Goal: Task Accomplishment & Management: Manage account settings

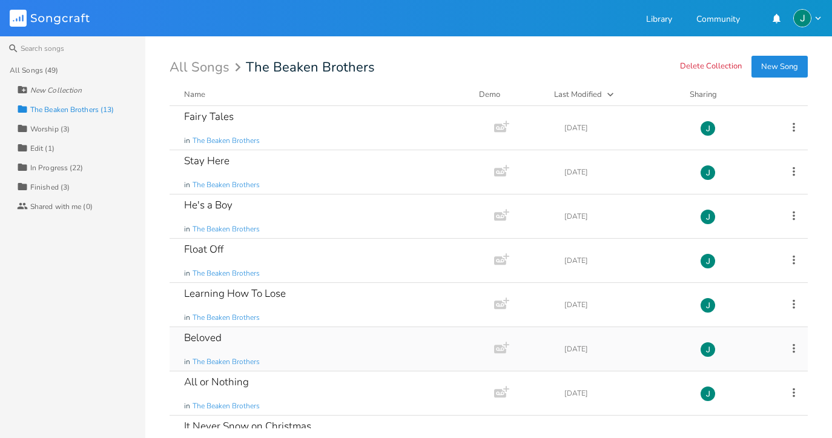
click at [233, 354] on div "Beloved in The Beaken Brothers" at bounding box center [329, 349] width 291 height 44
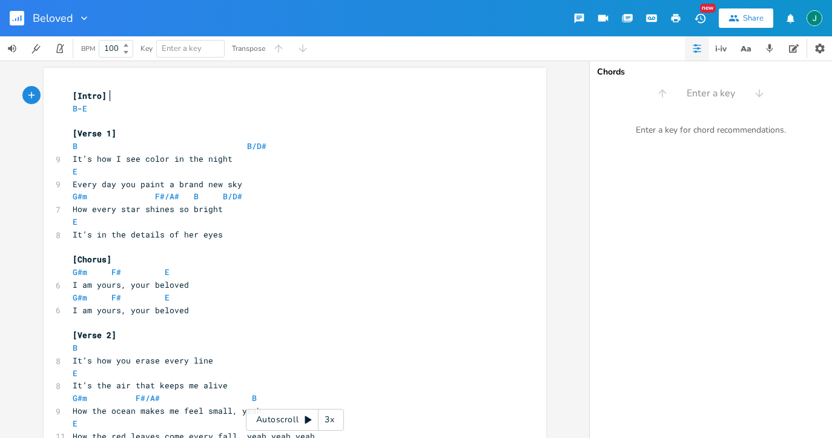
scroll to position [0, 1]
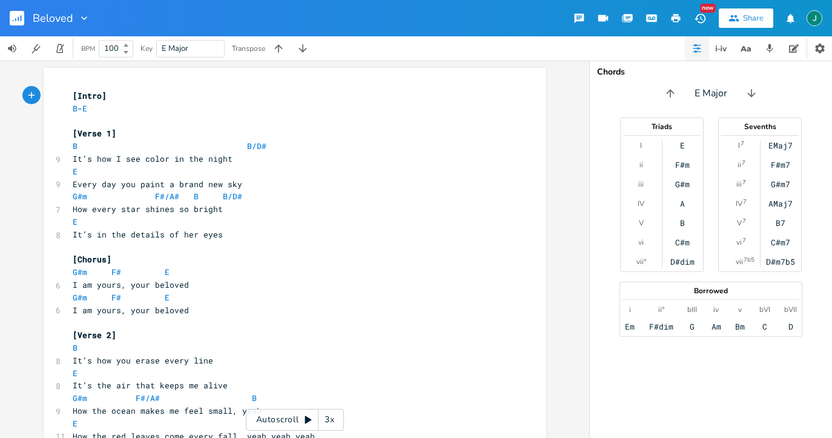
click at [193, 229] on span "It’s in the details of her eyes" at bounding box center [148, 234] width 150 height 11
type textarea "[Intro] B - E [Verse 1] B B/D# It’s how I see color in the night E Every day yo…"
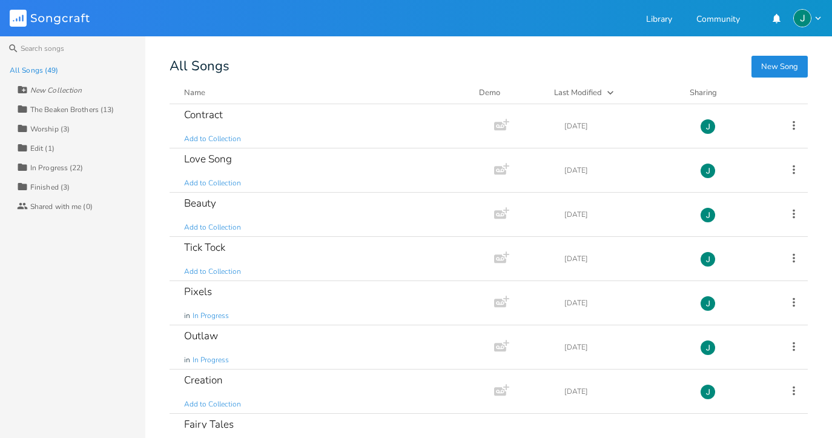
click at [67, 108] on div "The Beaken Brothers (13)" at bounding box center [72, 109] width 84 height 7
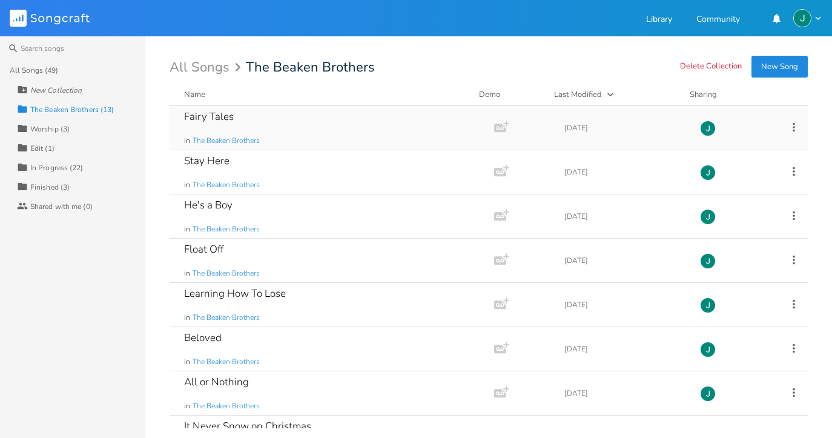
click at [213, 121] on div "Fairy Tales" at bounding box center [209, 116] width 50 height 10
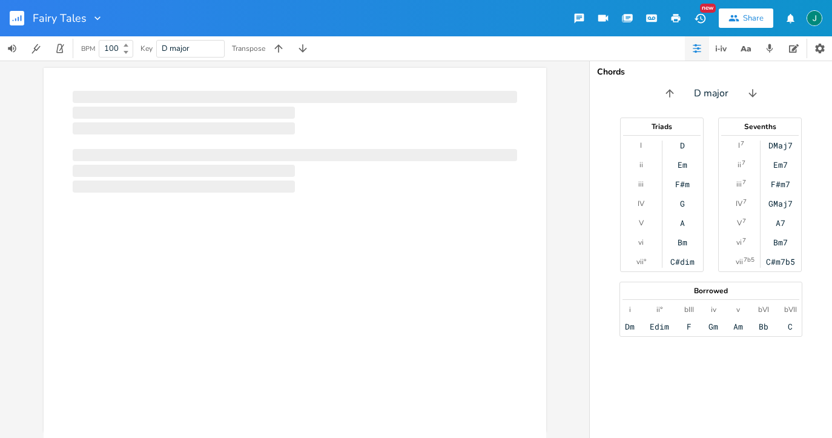
scroll to position [0, 1]
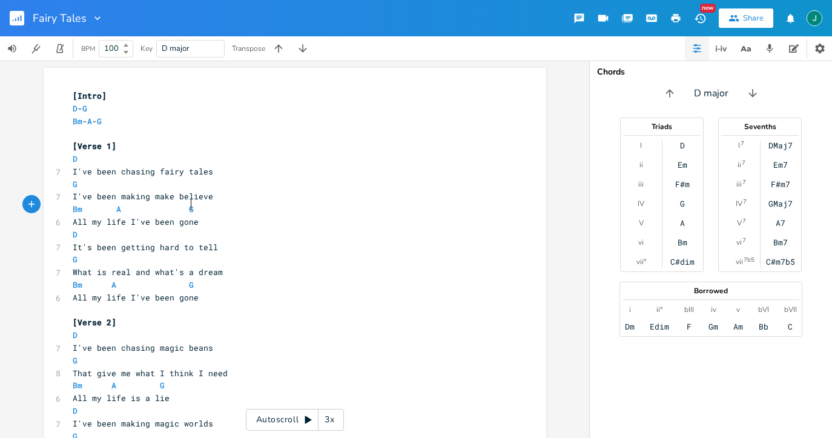
click at [196, 205] on pre "Bm A G" at bounding box center [288, 209] width 437 height 13
type textarea "[Intro] D - G Bm - A - G [Verse 1] D I've been chasing fairy tales G I've been …"
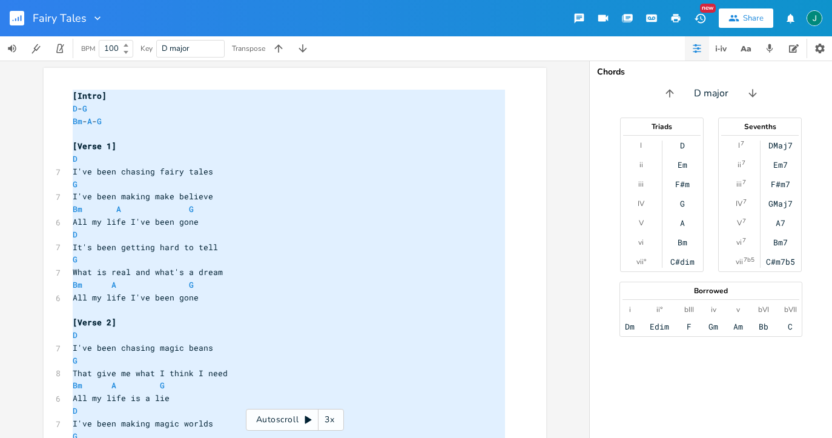
scroll to position [565, 0]
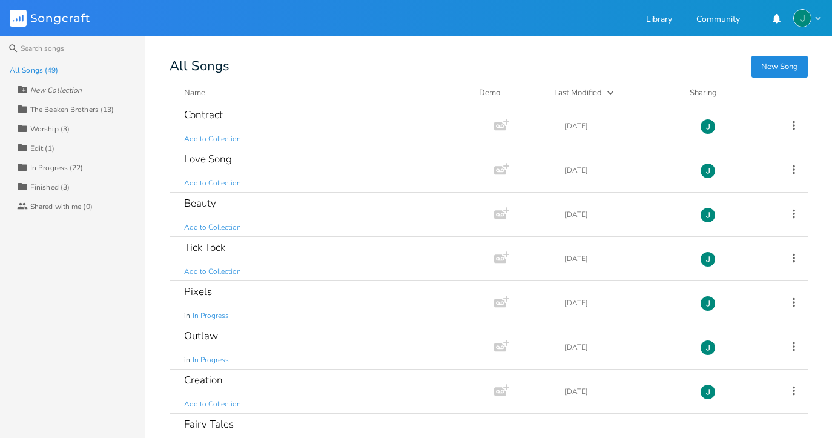
click at [85, 106] on div "The Beaken Brothers (13)" at bounding box center [72, 109] width 84 height 7
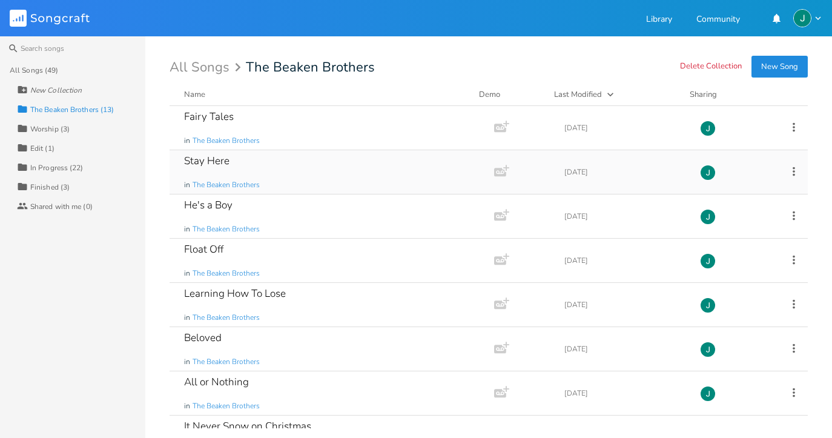
click at [216, 163] on div "Stay Here" at bounding box center [206, 161] width 45 height 10
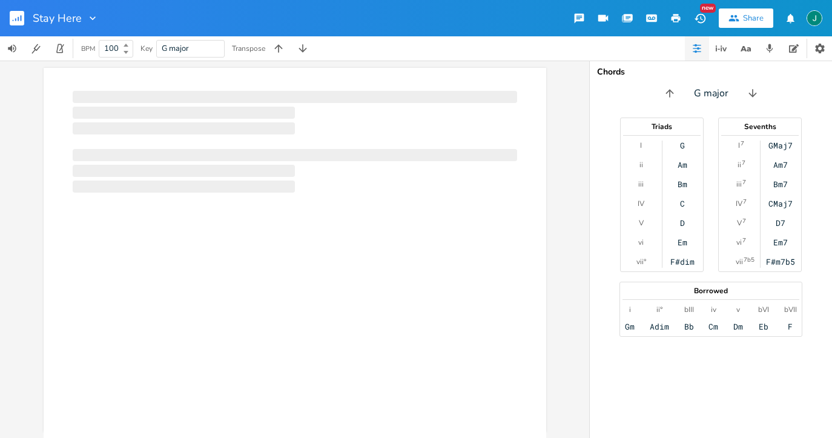
scroll to position [0, 1]
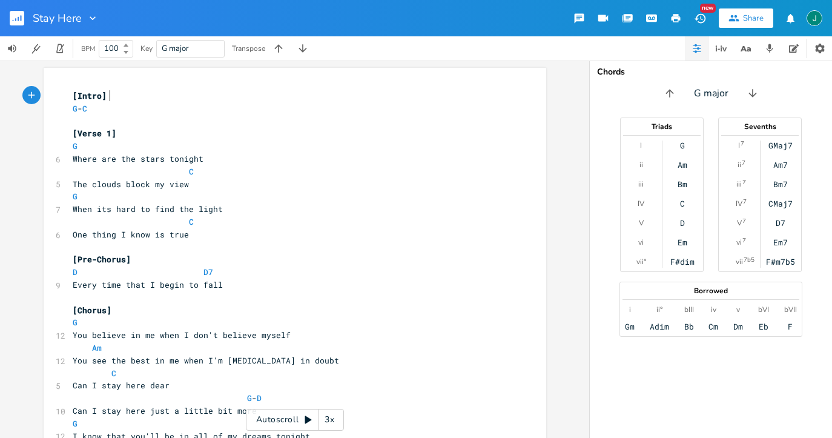
click at [233, 203] on pre "When its hard to find the light" at bounding box center [288, 209] width 437 height 13
type textarea "[Intro] G - C [Verse 1] G Where are the stars tonight C The clouds block my vie…"
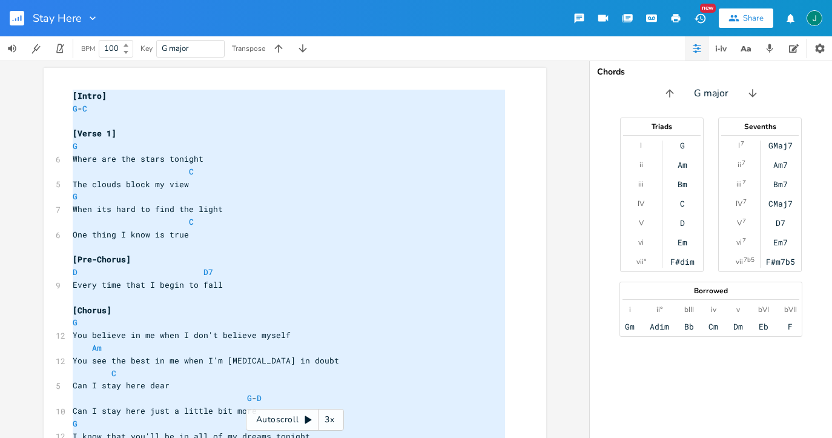
scroll to position [395, 0]
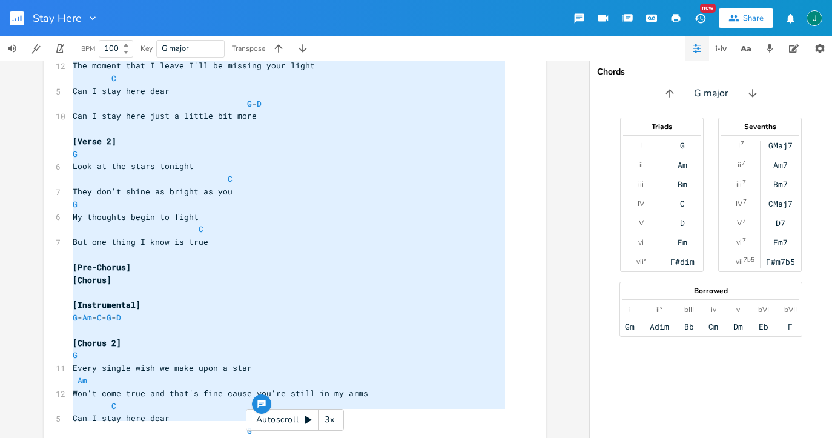
click at [341, 198] on pre "G" at bounding box center [288, 204] width 437 height 13
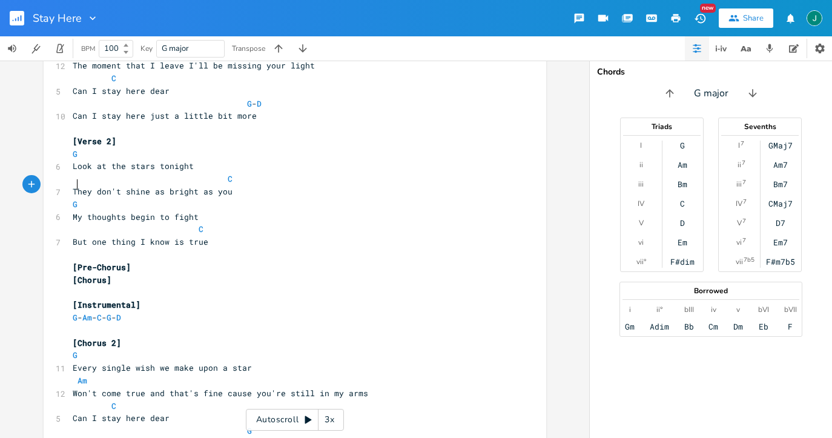
scroll to position [0, 103]
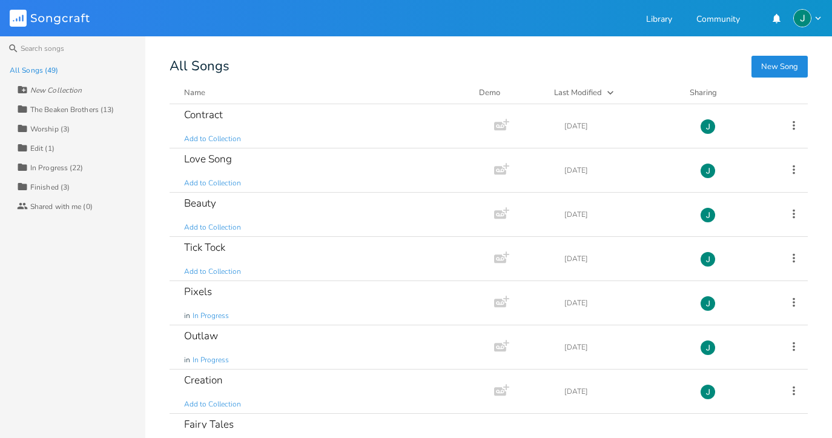
click at [103, 110] on div "The Beaken Brothers (13)" at bounding box center [72, 109] width 84 height 7
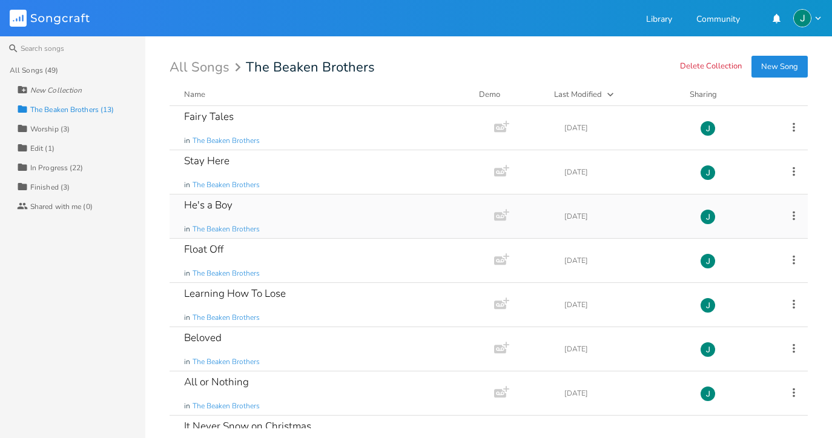
click at [216, 213] on div "He's a Boy in The Beaken Brothers" at bounding box center [329, 216] width 291 height 44
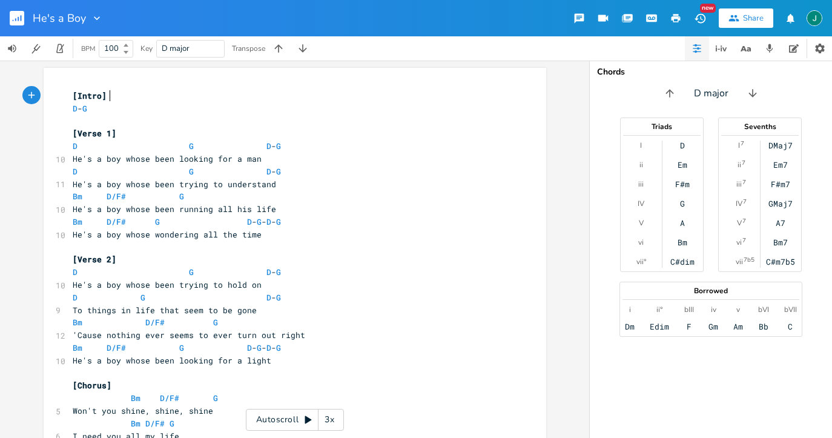
scroll to position [0, 1]
click at [273, 207] on pre "He's a boy whose been running all his life" at bounding box center [288, 209] width 437 height 13
type textarea "[Intro] D - G [Verse 1] D G D - G He's a boy whose been looking for a man D G D…"
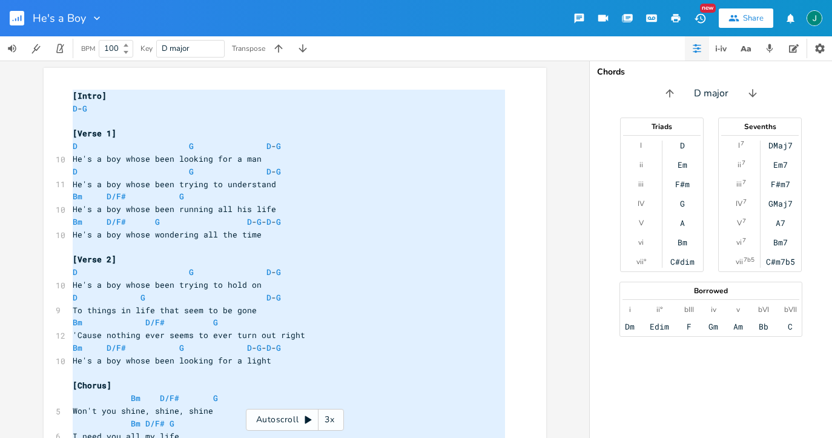
scroll to position [371, 0]
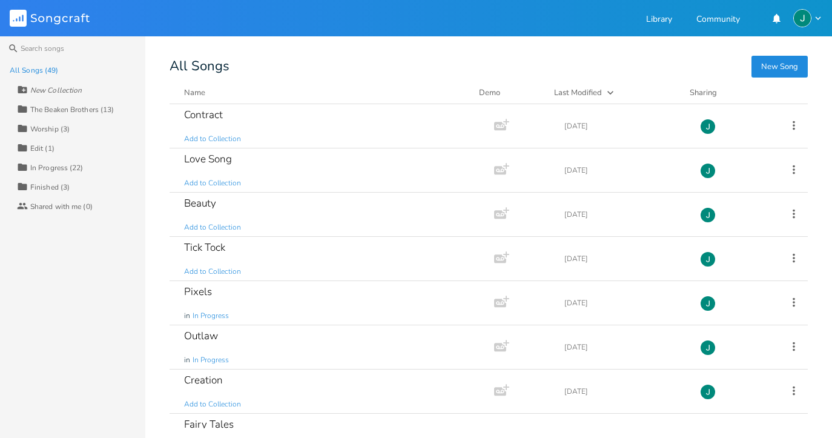
click at [102, 110] on div "The Beaken Brothers (13)" at bounding box center [72, 109] width 84 height 7
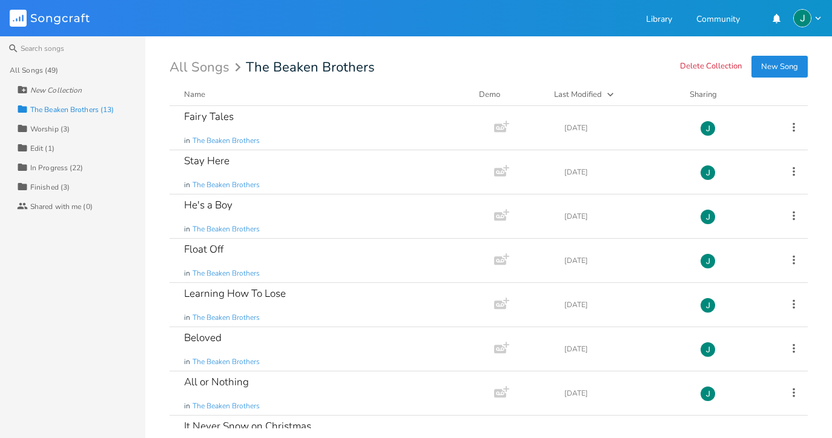
click at [102, 110] on div "The Beaken Brothers (13)" at bounding box center [72, 109] width 84 height 7
click at [215, 254] on div "Float Off" at bounding box center [203, 249] width 39 height 10
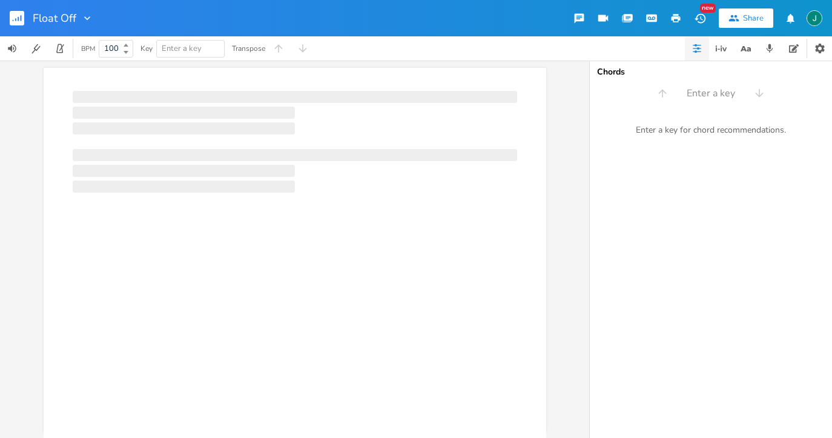
scroll to position [0, 1]
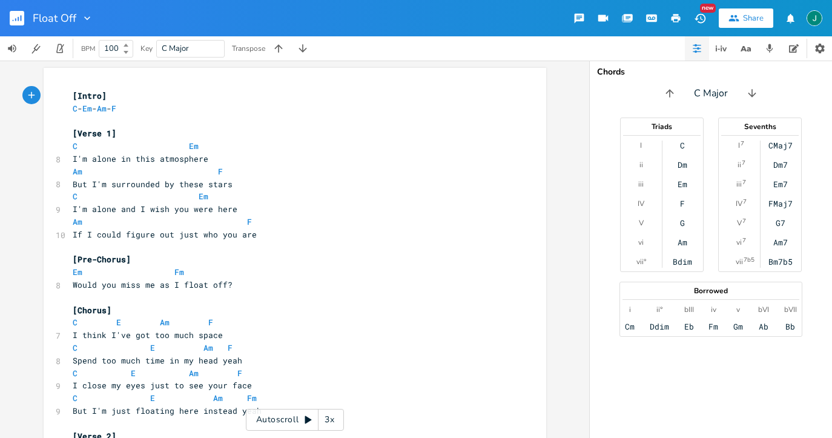
click at [195, 1] on div "Float Off New Share" at bounding box center [416, 18] width 832 height 36
click at [231, 220] on span at bounding box center [237, 222] width 19 height 13
type textarea "[Intro] C - Em - Am - F [Verse 1] C Em I'm alone in this atmosphere Am F But I'…"
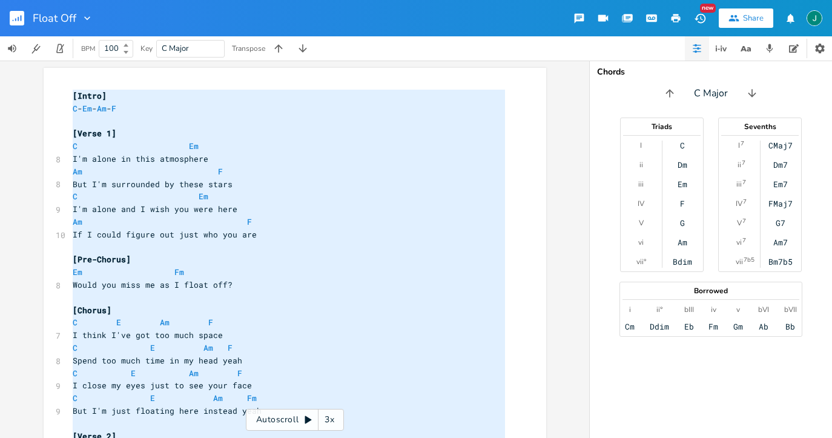
scroll to position [238, 0]
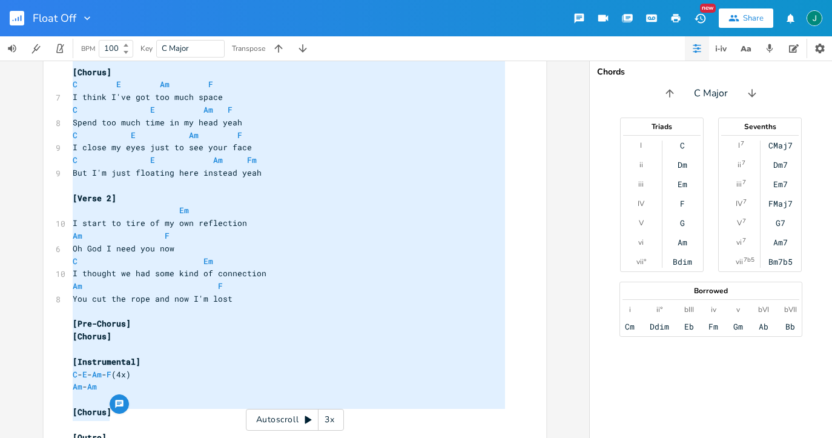
click at [234, 230] on pre "Am F" at bounding box center [288, 236] width 437 height 13
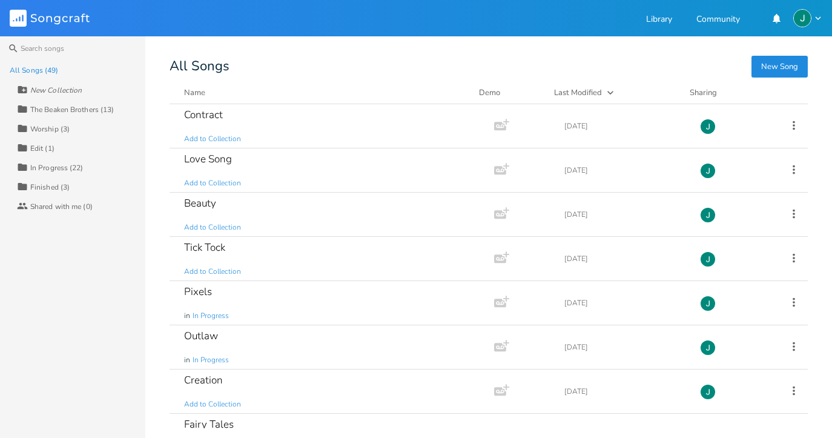
click at [81, 110] on div "The Beaken Brothers (13)" at bounding box center [72, 109] width 84 height 7
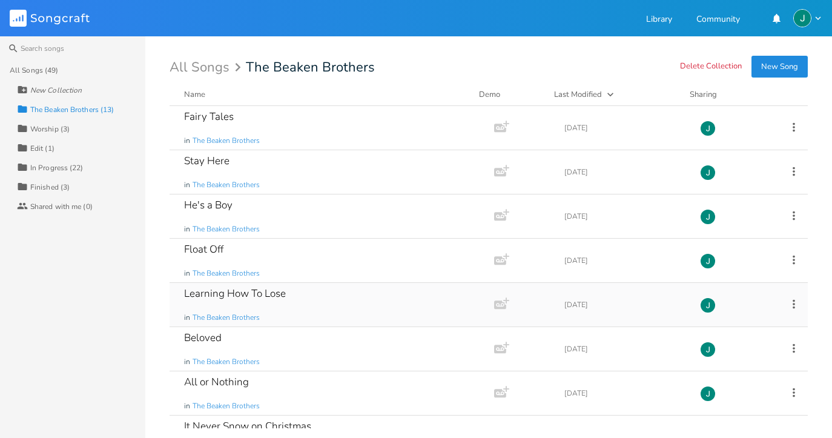
click at [280, 296] on div "Learning How To Lose" at bounding box center [235, 293] width 102 height 10
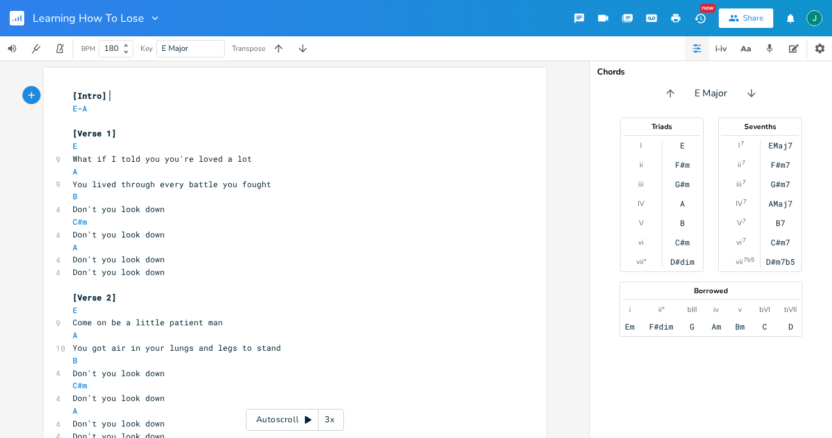
scroll to position [0, 1]
click at [280, 304] on pre "E" at bounding box center [288, 310] width 437 height 13
type textarea "[Intro] E - A [Verse 1] E What if I told you you're loved a lot A You lived thr…"
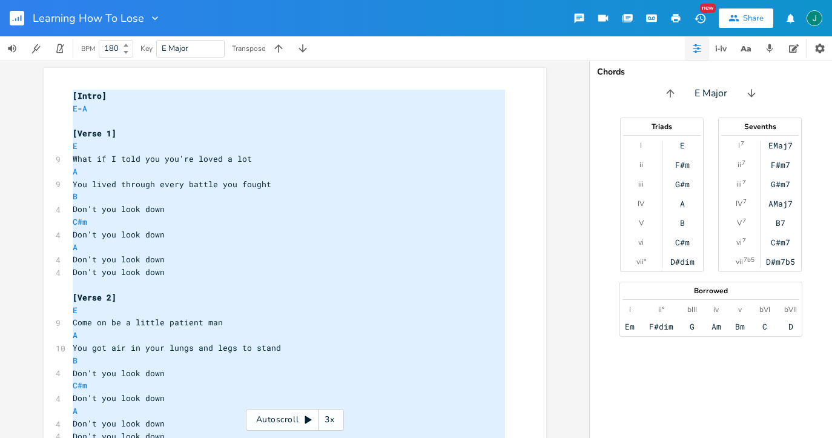
scroll to position [601, 0]
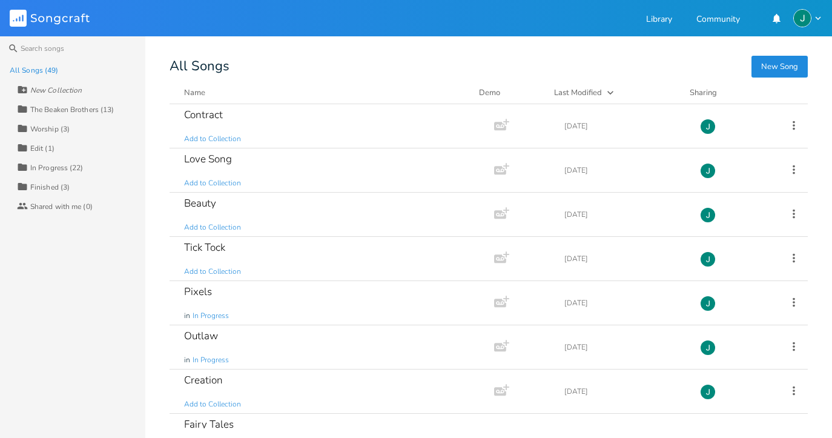
click at [77, 106] on div "The Beaken Brothers (13)" at bounding box center [72, 109] width 84 height 7
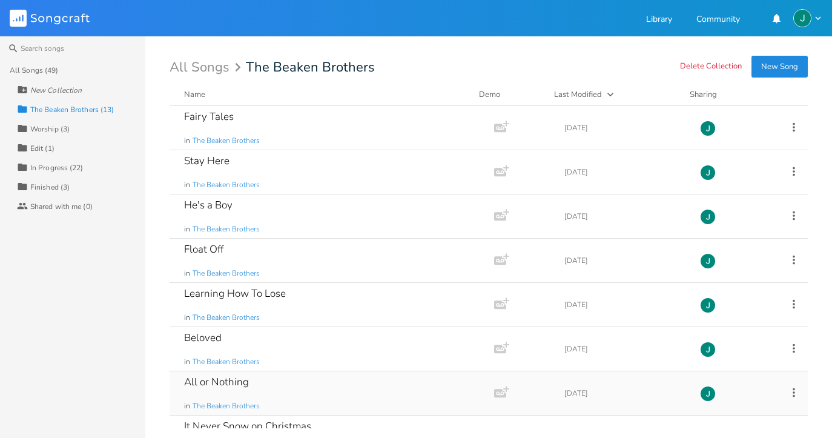
click at [238, 391] on div "All or Nothing in The Beaken Brothers" at bounding box center [329, 393] width 291 height 44
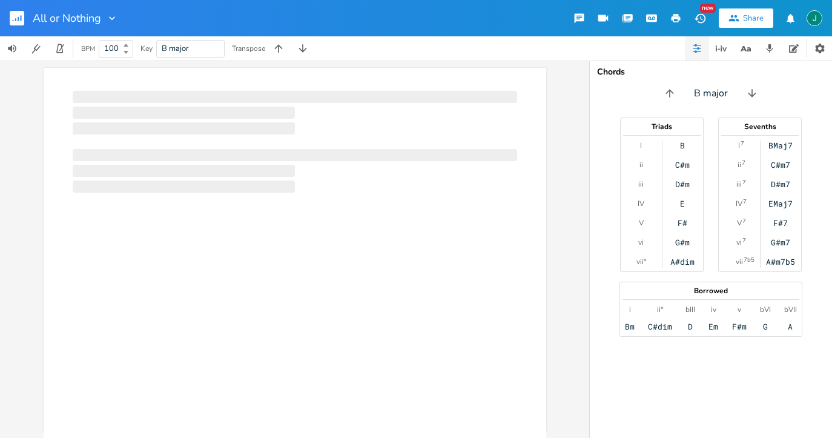
scroll to position [0, 1]
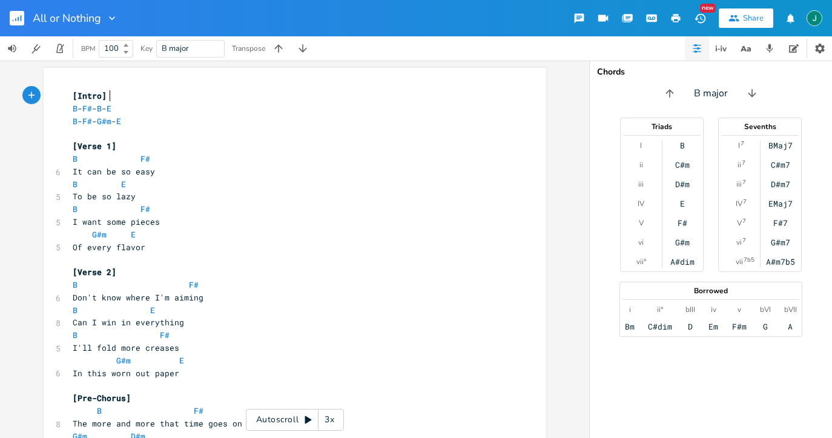
click at [209, 170] on pre "It can be so easy" at bounding box center [288, 171] width 437 height 13
type textarea "[Intro] B - F# - B - E B - F# - G#m - E [Verse 1] B F# It can be so easy B E To…"
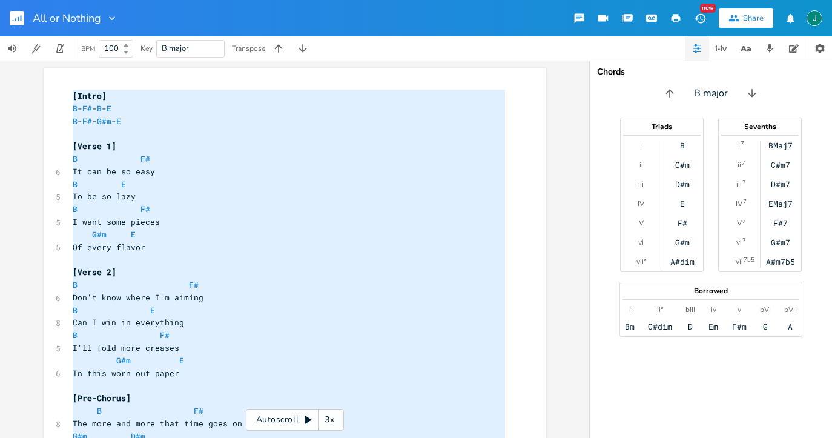
scroll to position [795, 0]
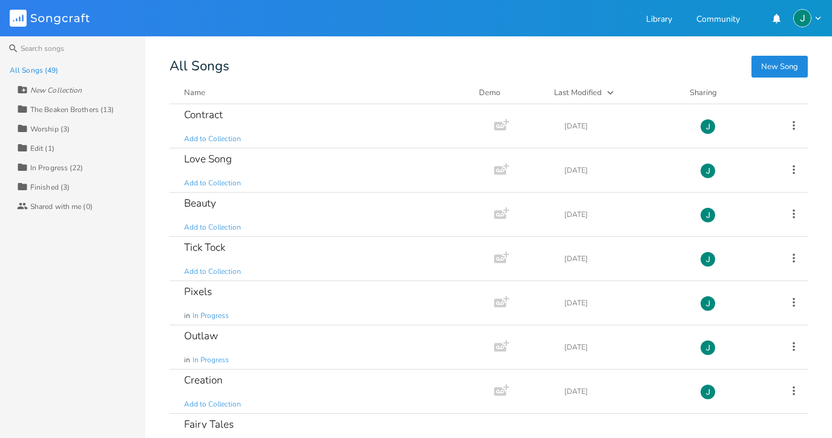
click at [116, 107] on div "Collection The Beaken Brothers (13)" at bounding box center [81, 108] width 128 height 19
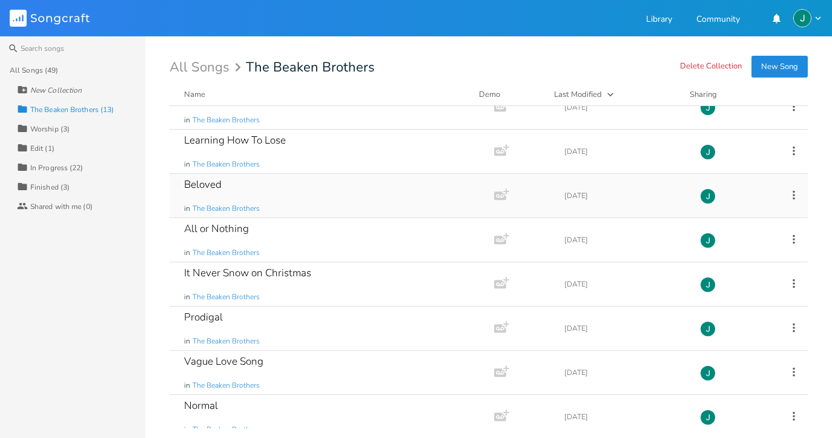
scroll to position [156, 0]
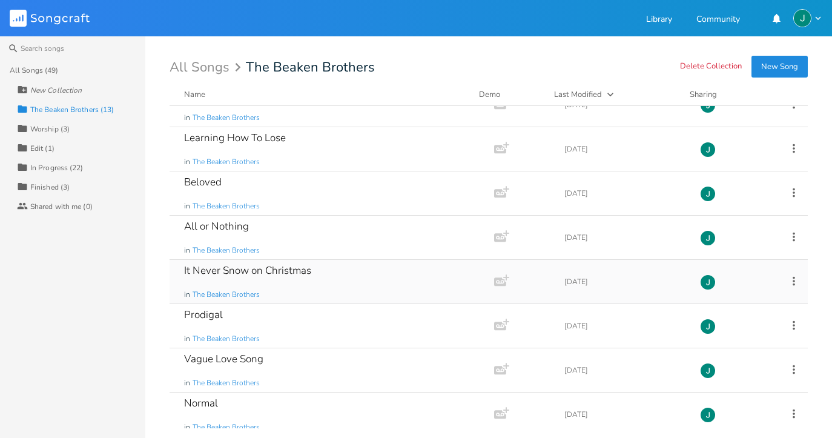
click at [288, 280] on div "It Never Snow on Christmas in The Beaken Brothers" at bounding box center [329, 282] width 291 height 44
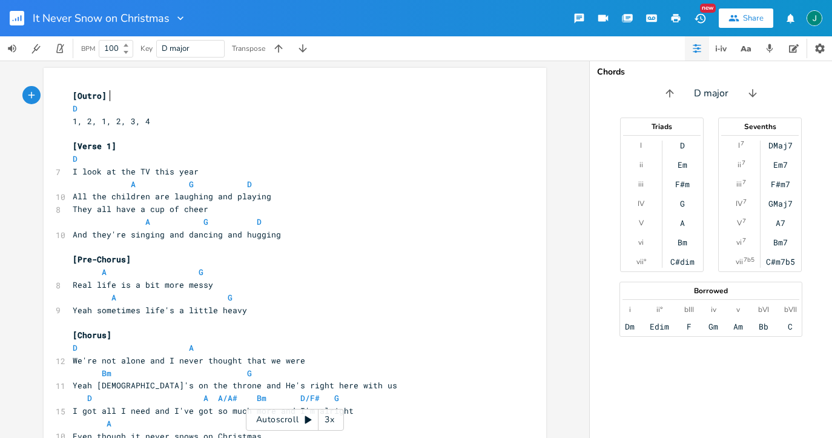
scroll to position [0, 1]
click at [252, 207] on pre "They all have a cup of cheer" at bounding box center [288, 209] width 437 height 13
type textarea "[Outro] D 1, 2, 1, 2, 3, 4 [Verse 1] D I look at the TV this year A G D All the…"
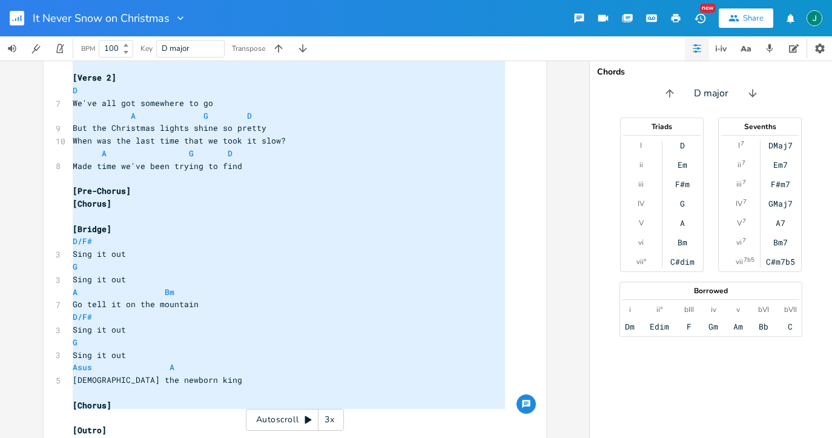
click at [177, 185] on pre "[Pre-Chorus]" at bounding box center [288, 191] width 437 height 13
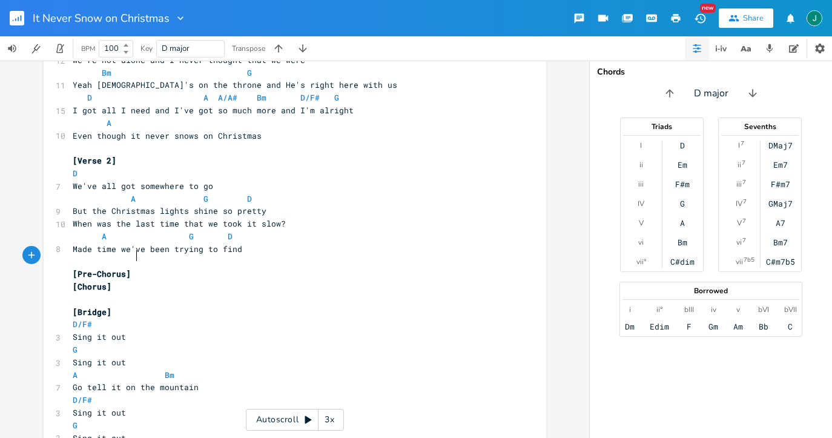
scroll to position [303, 0]
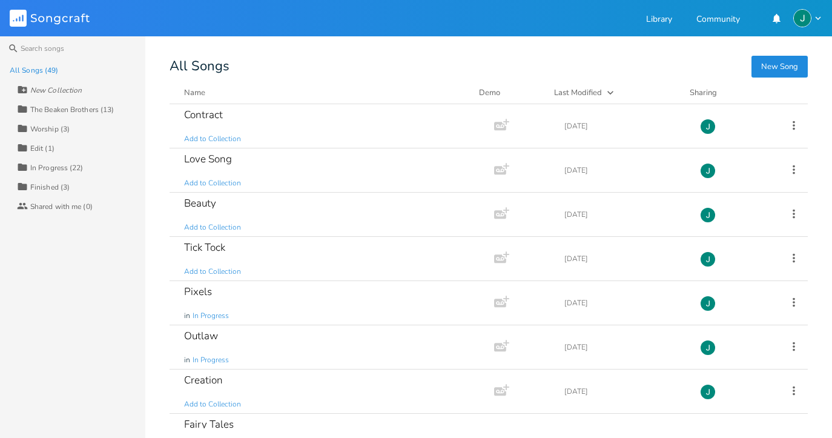
click at [107, 110] on div "The Beaken Brothers (13)" at bounding box center [72, 109] width 84 height 7
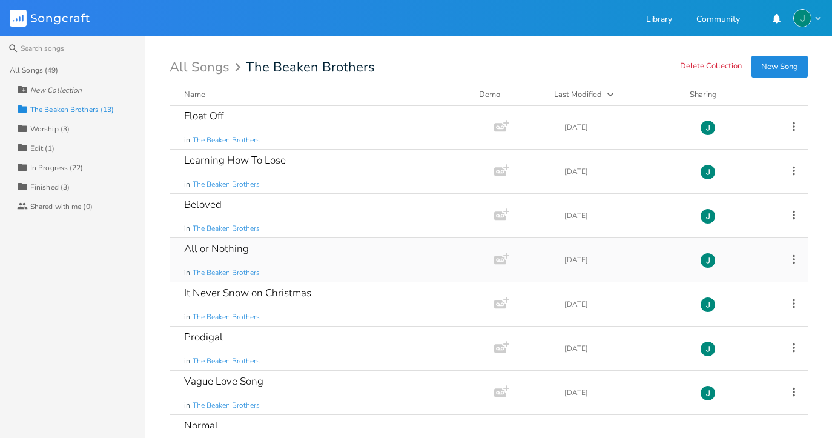
scroll to position [139, 0]
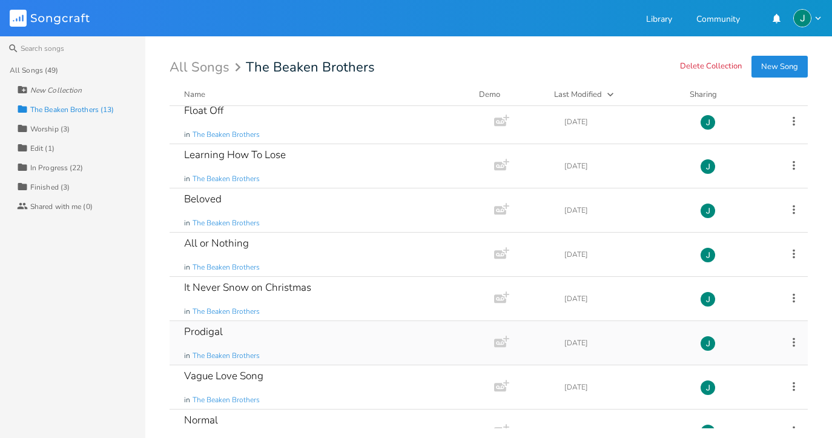
click at [249, 338] on div "Prodigal in The Beaken Brothers" at bounding box center [329, 343] width 291 height 44
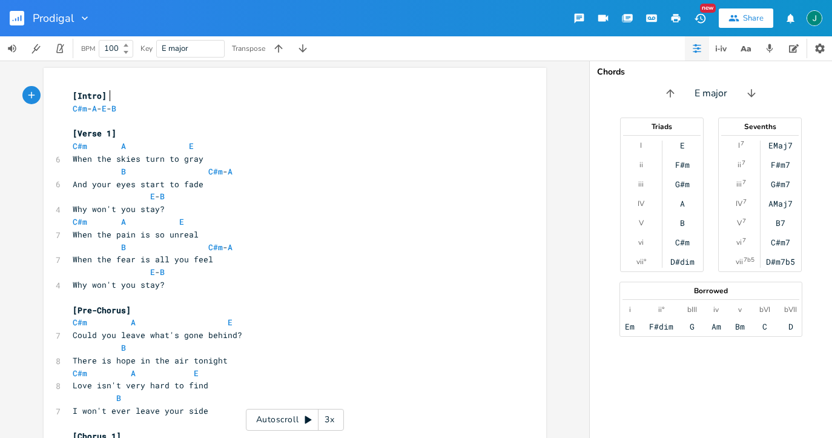
scroll to position [0, 1]
click at [229, 160] on pre "When the skies turn to gray" at bounding box center [288, 159] width 437 height 13
type textarea "[Intro] C#m - A - E - B [Verse 1] C#m A E When the skies turn to gray B C#m - A…"
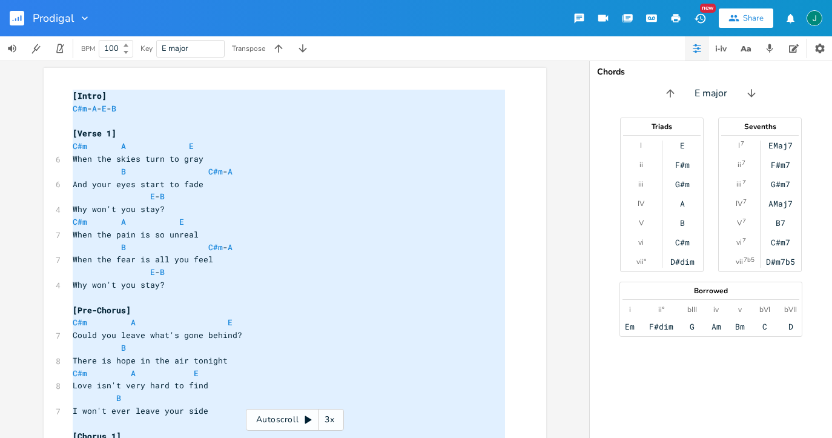
scroll to position [541, 0]
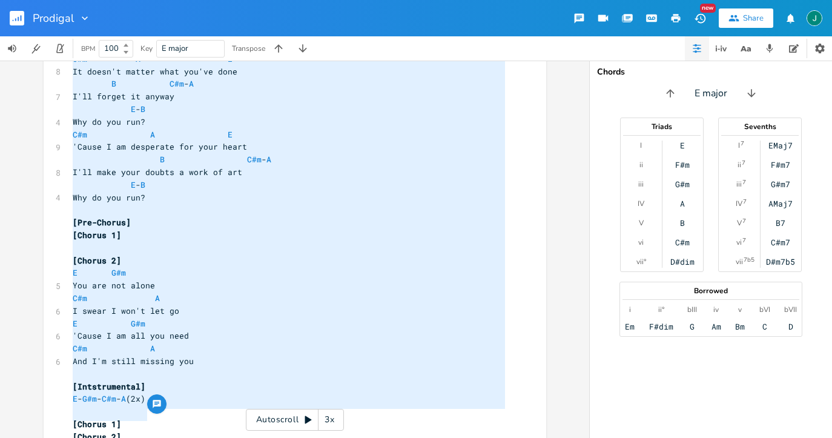
click at [154, 216] on pre "[Pre-Chorus]" at bounding box center [288, 222] width 437 height 13
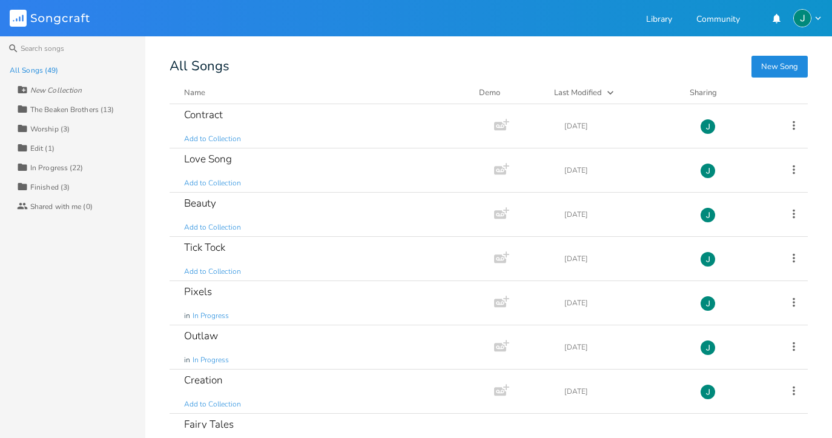
click at [92, 108] on div "The Beaken Brothers (13)" at bounding box center [72, 109] width 84 height 7
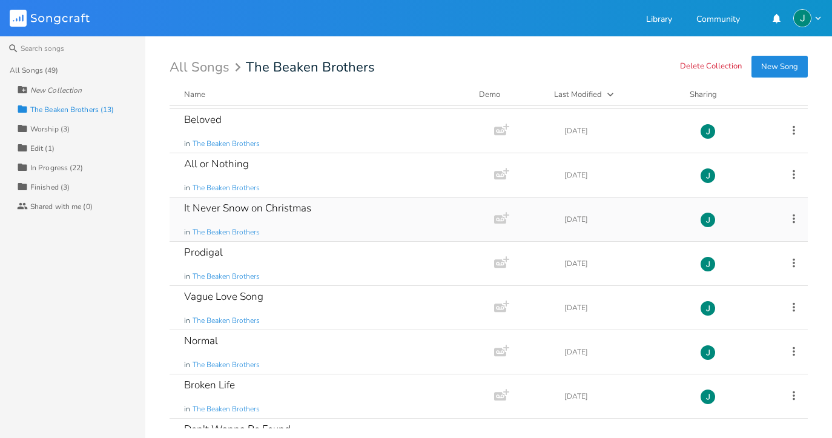
scroll to position [219, 0]
click at [271, 303] on div "Vague Love Song in The Beaken Brothers" at bounding box center [329, 307] width 291 height 44
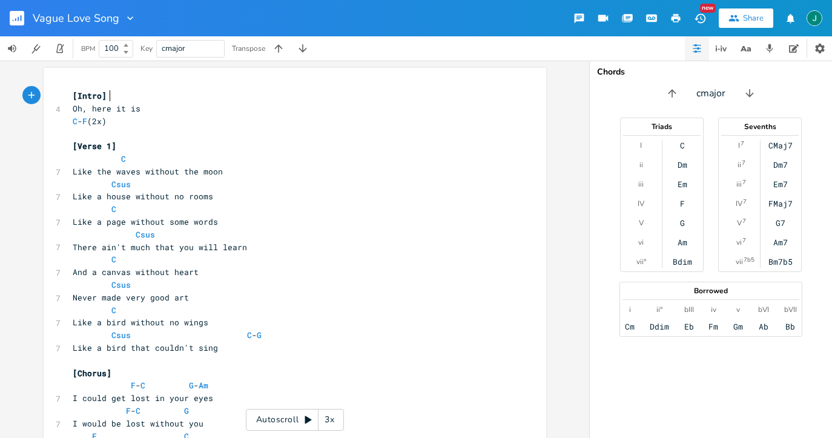
scroll to position [0, 1]
click at [249, 135] on pre "​" at bounding box center [288, 133] width 437 height 13
type textarea "[Intro] Oh, here it is C - F (2x) [Verse 1] C Like the waves without the moon C…"
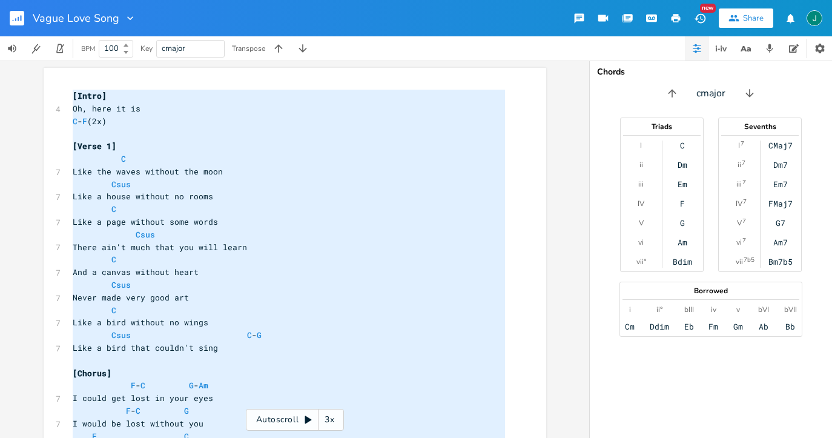
scroll to position [408, 0]
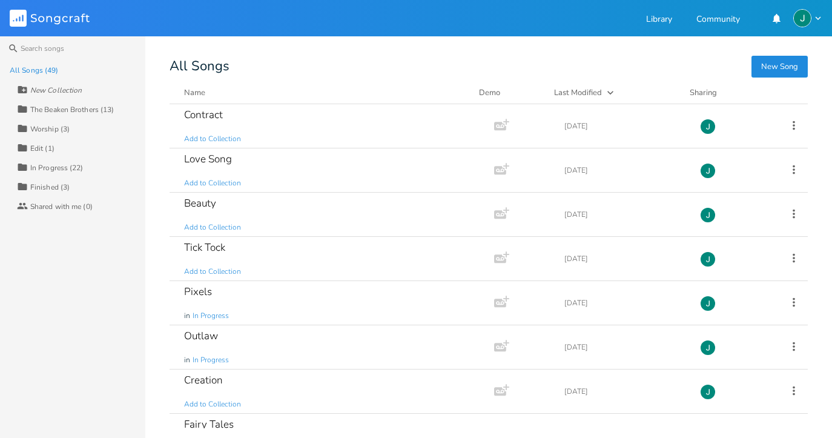
click at [84, 107] on div "The Beaken Brothers (13)" at bounding box center [72, 109] width 84 height 7
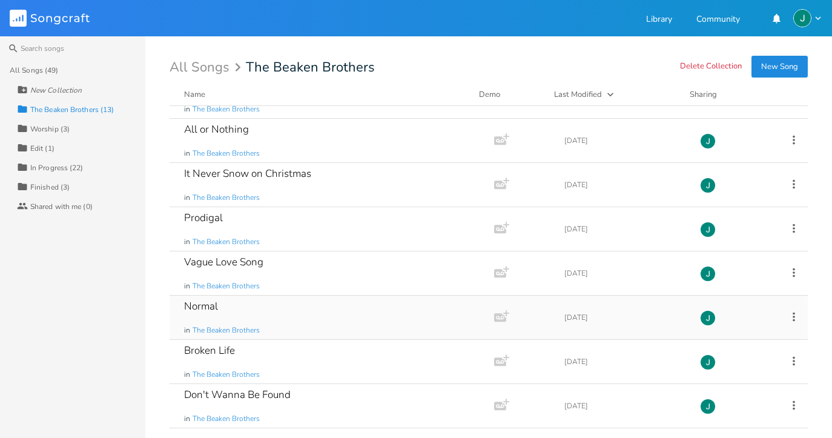
scroll to position [253, 0]
click at [244, 324] on div "Normal in The Beaken Brothers" at bounding box center [329, 318] width 291 height 44
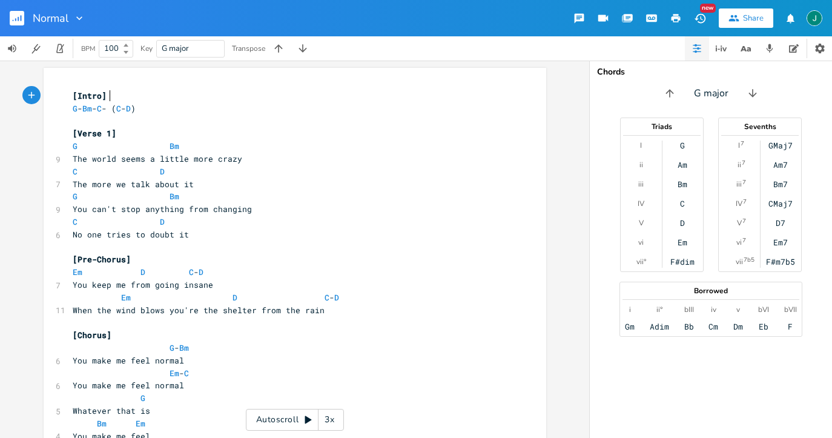
scroll to position [0, 1]
click at [244, 182] on pre "The more we talk about it" at bounding box center [288, 184] width 437 height 13
type textarea "[Intro] G - Bm - C - (C - D) [Verse 1] G Bm The world seems a little more crazy…"
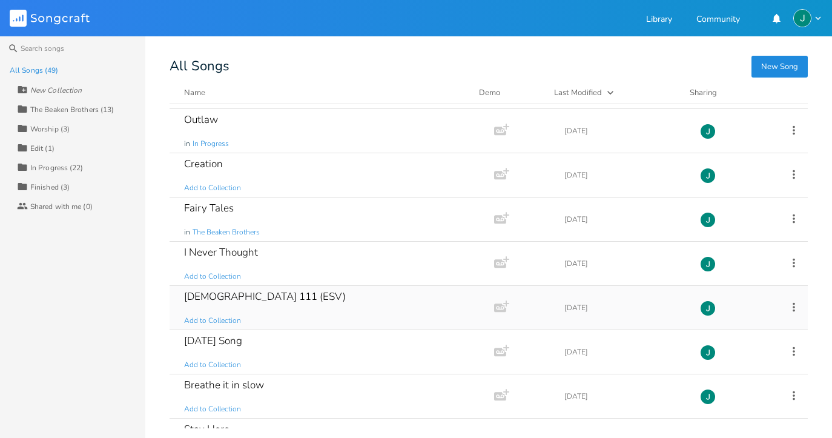
scroll to position [219, 0]
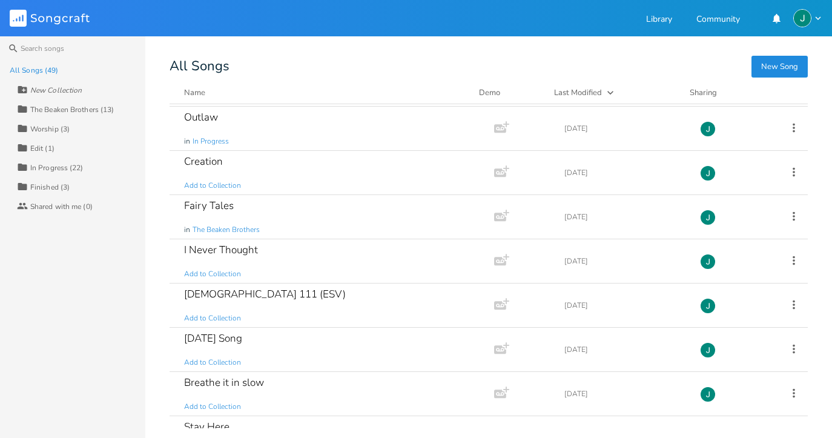
click at [106, 108] on div "The Beaken Brothers (13)" at bounding box center [72, 109] width 84 height 7
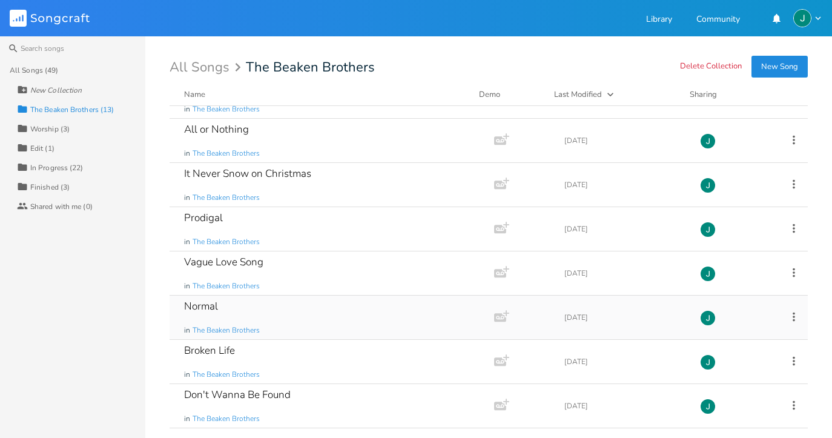
scroll to position [253, 0]
click at [260, 352] on div "Broken Life in The Beaken Brothers" at bounding box center [329, 362] width 291 height 44
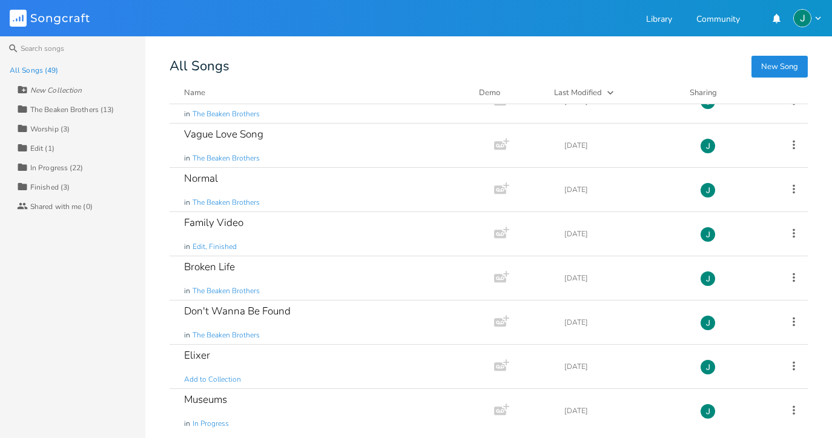
click at [91, 107] on div "The Beaken Brothers (13)" at bounding box center [72, 109] width 84 height 7
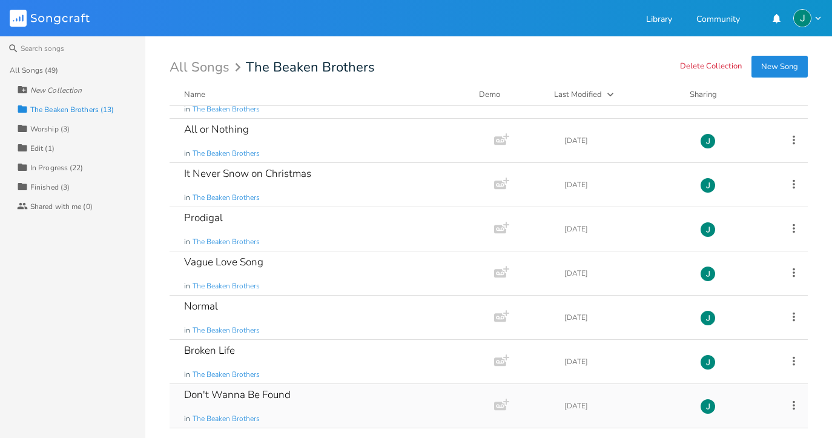
click at [271, 394] on div "Don't Wanna Be Found" at bounding box center [237, 394] width 107 height 10
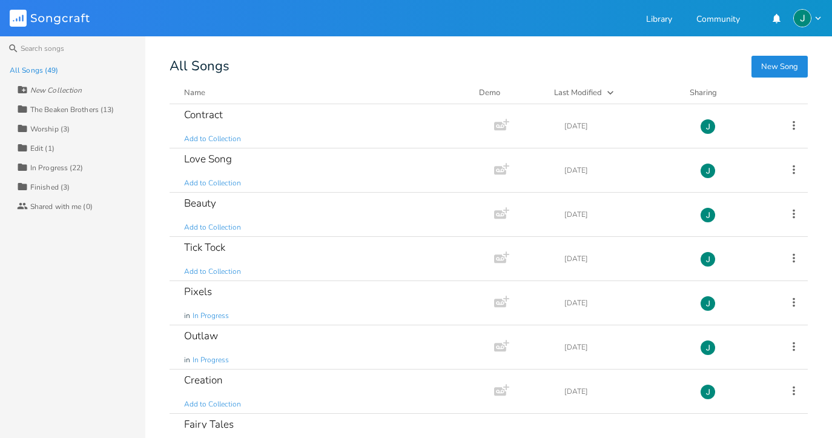
click at [55, 183] on div "Finished (3)" at bounding box center [49, 186] width 39 height 7
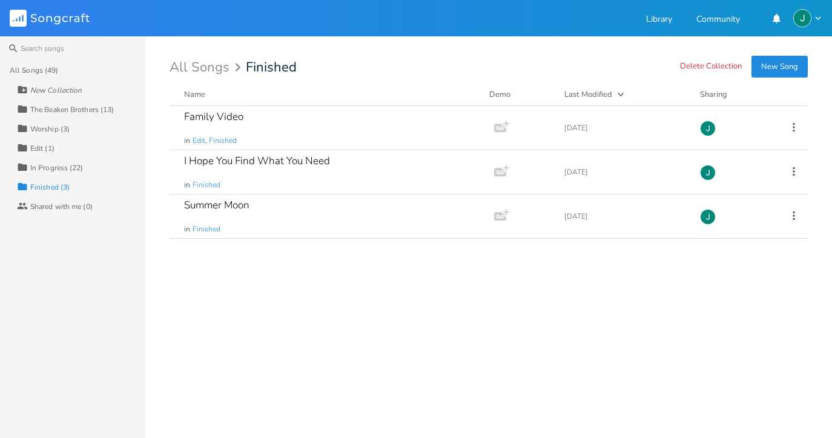
click at [57, 167] on div "In Progress (22)" at bounding box center [56, 167] width 53 height 7
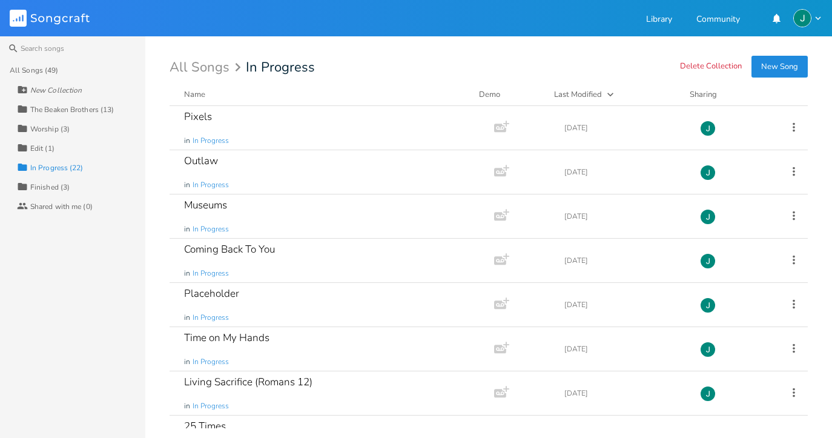
click at [44, 87] on div "New Collection" at bounding box center [55, 90] width 51 height 7
click at [41, 70] on div "All Songs (49)" at bounding box center [34, 70] width 48 height 7
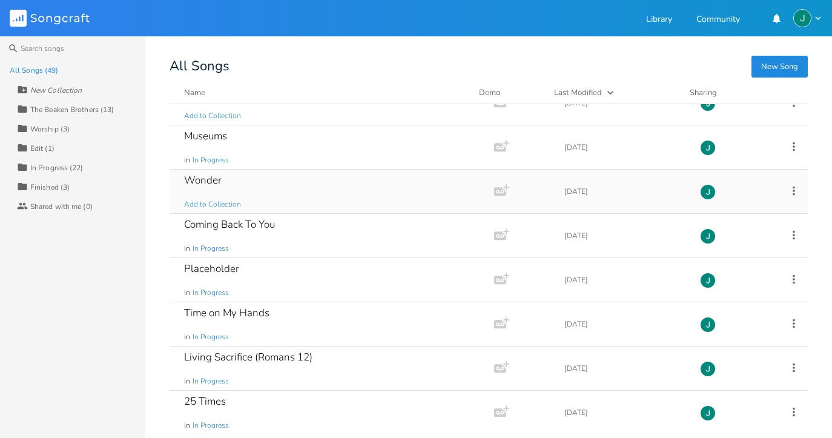
scroll to position [1139, 0]
